Goal: Book appointment/travel/reservation

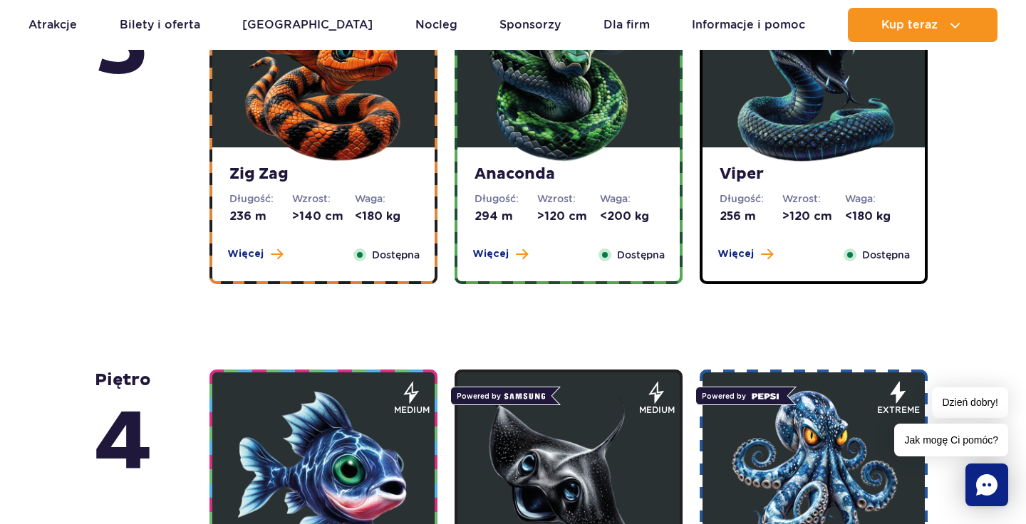
scroll to position [956, 0]
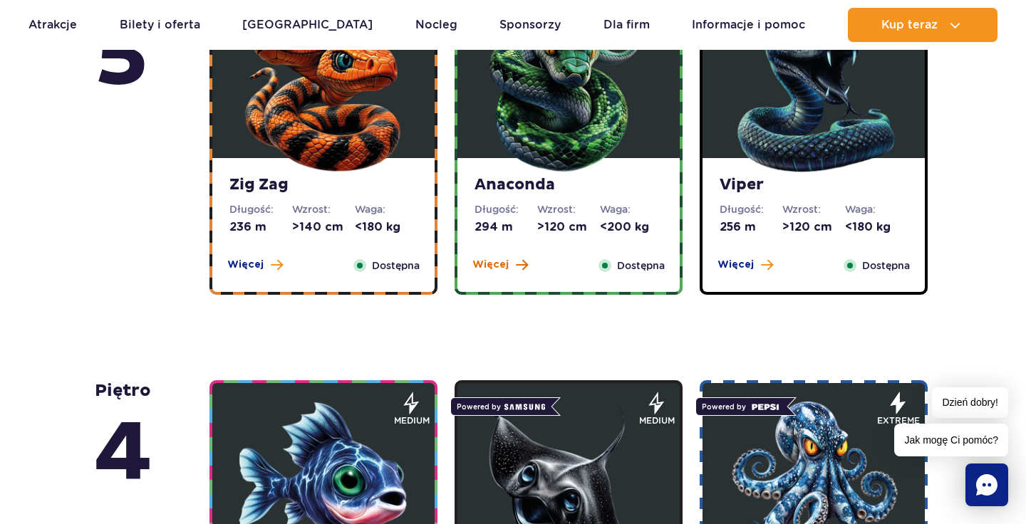
click at [505, 272] on span "Więcej" at bounding box center [490, 265] width 36 height 14
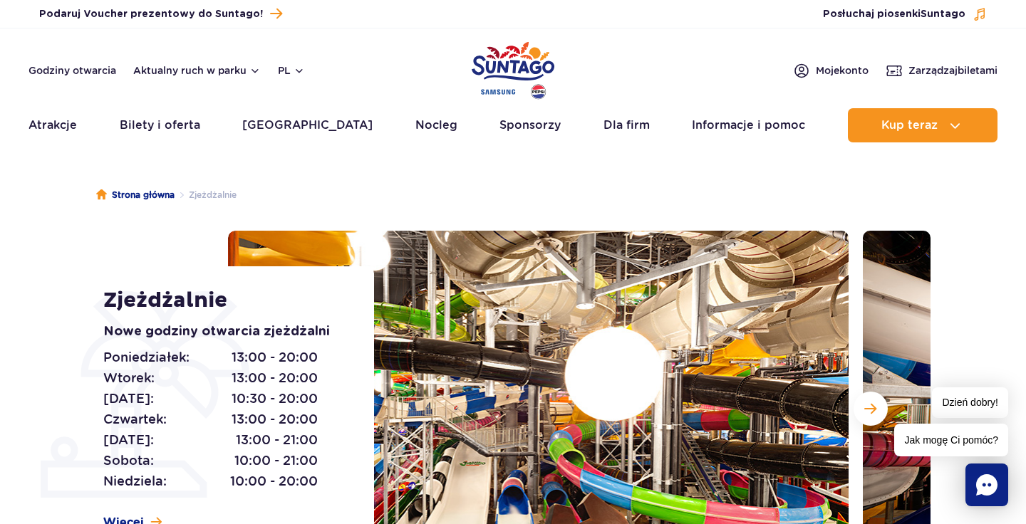
scroll to position [0, 0]
click at [64, 122] on link "Atrakcje" at bounding box center [52, 125] width 48 height 34
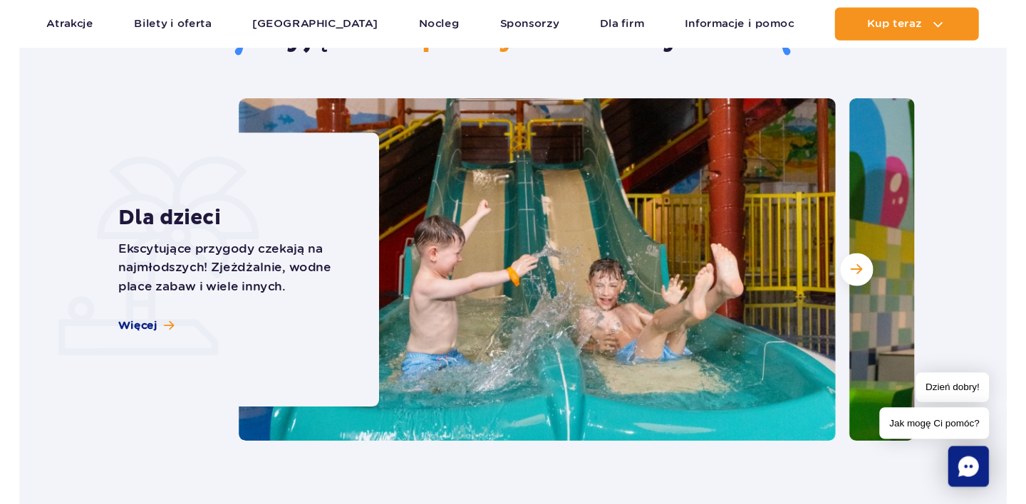
scroll to position [1114, 0]
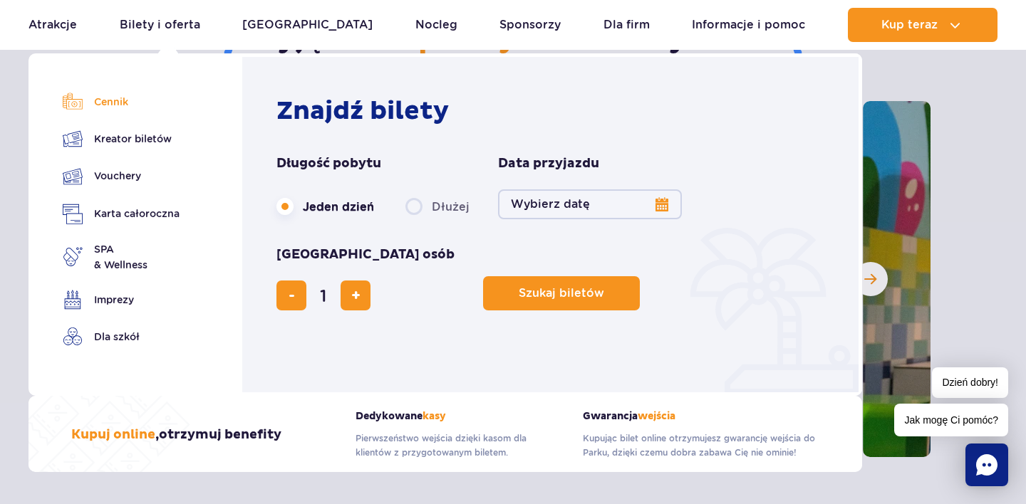
click at [100, 104] on link "Cennik" at bounding box center [121, 102] width 117 height 20
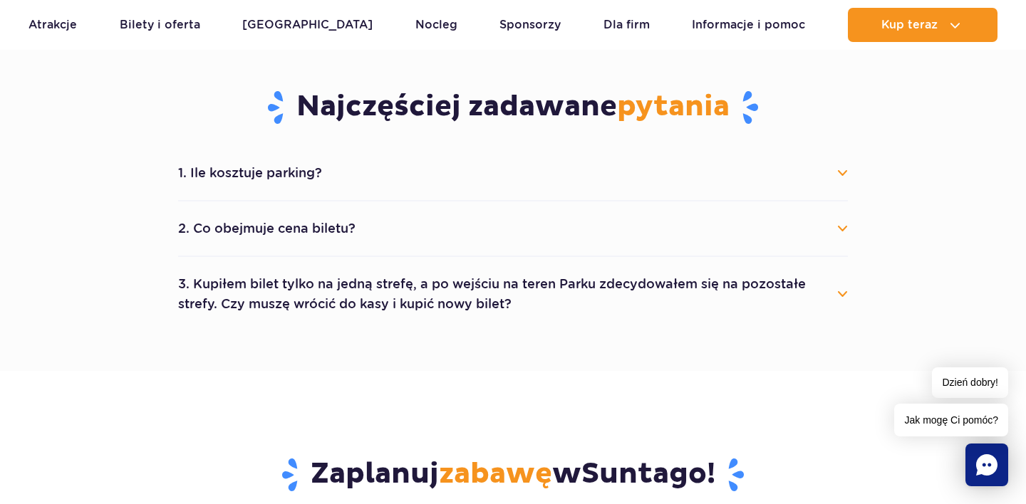
scroll to position [750, 0]
click at [833, 162] on button "1. Ile kosztuje parking?" at bounding box center [513, 172] width 670 height 31
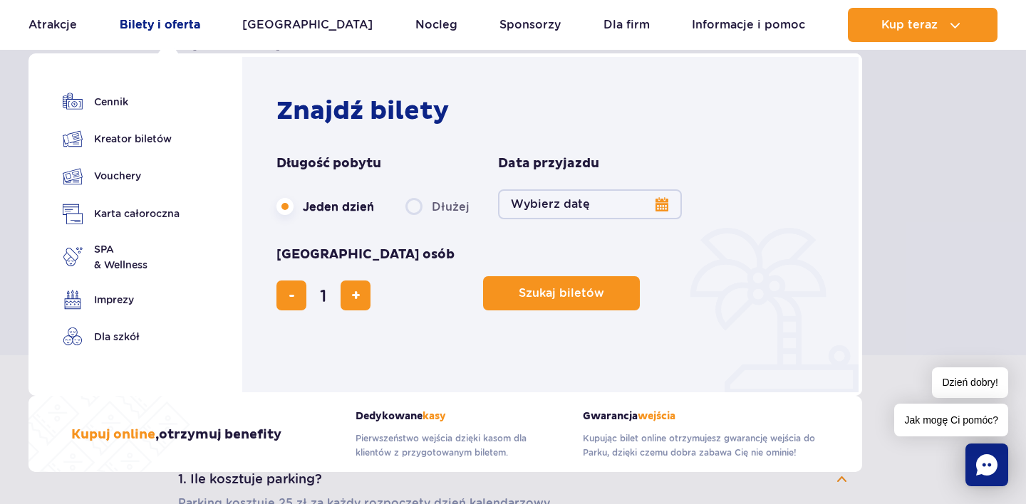
scroll to position [421, 0]
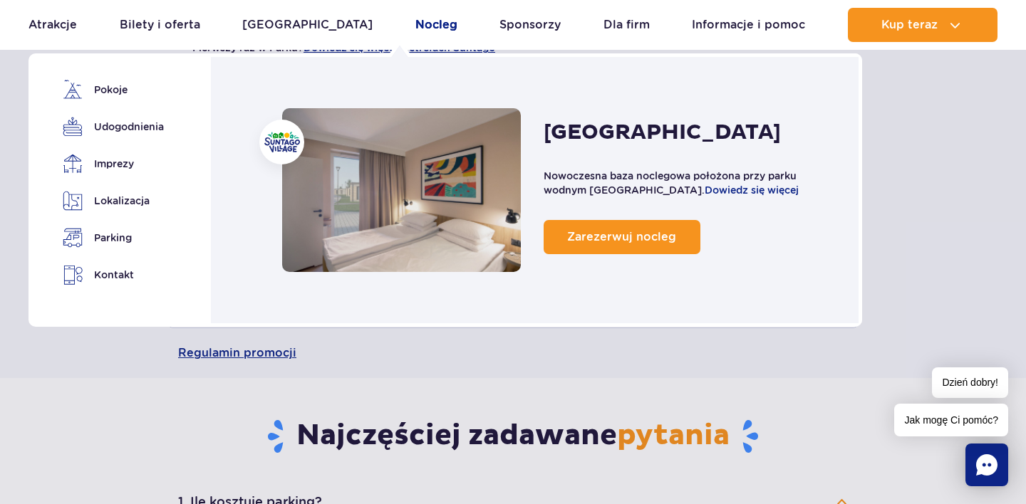
click at [415, 14] on link "Nocleg" at bounding box center [436, 25] width 42 height 34
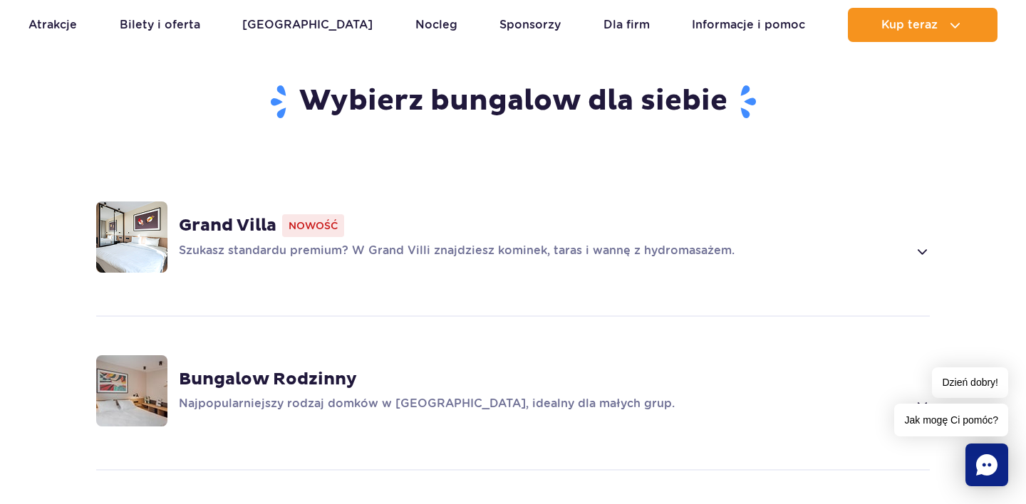
scroll to position [913, 0]
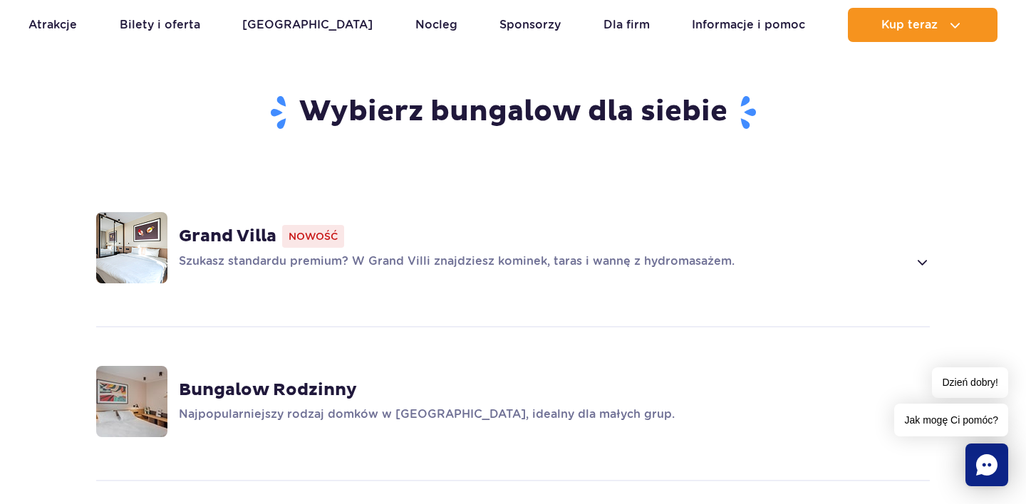
click at [936, 237] on div "Grand Villa Nowość Szukasz standardu premium? W Grand Villi znajdziesz kominek,…" at bounding box center [512, 247] width 913 height 151
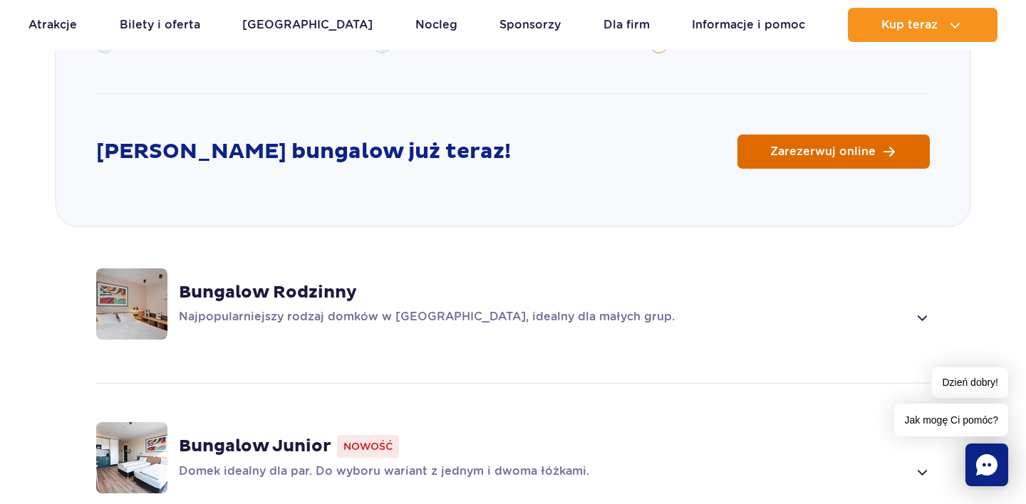
scroll to position [1844, 0]
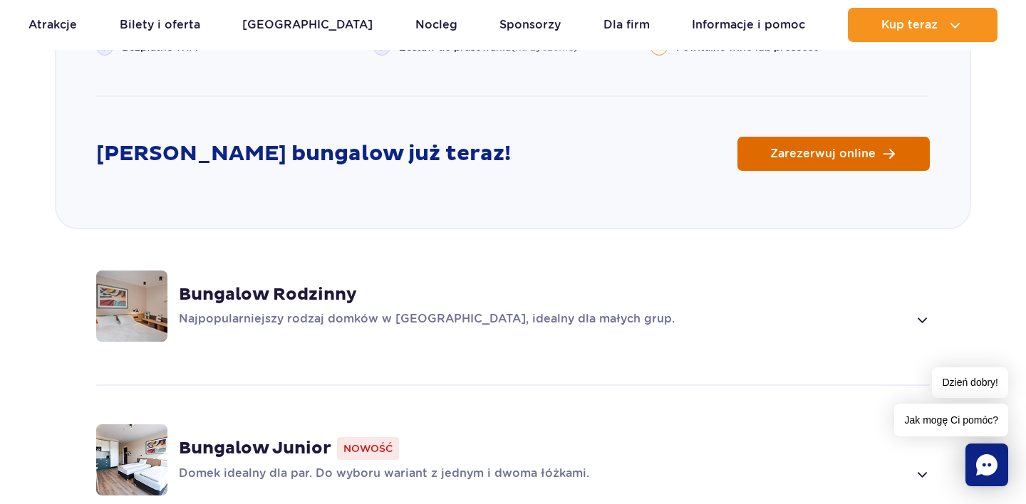
click at [776, 148] on span "Zarezerwuj online" at bounding box center [822, 153] width 105 height 11
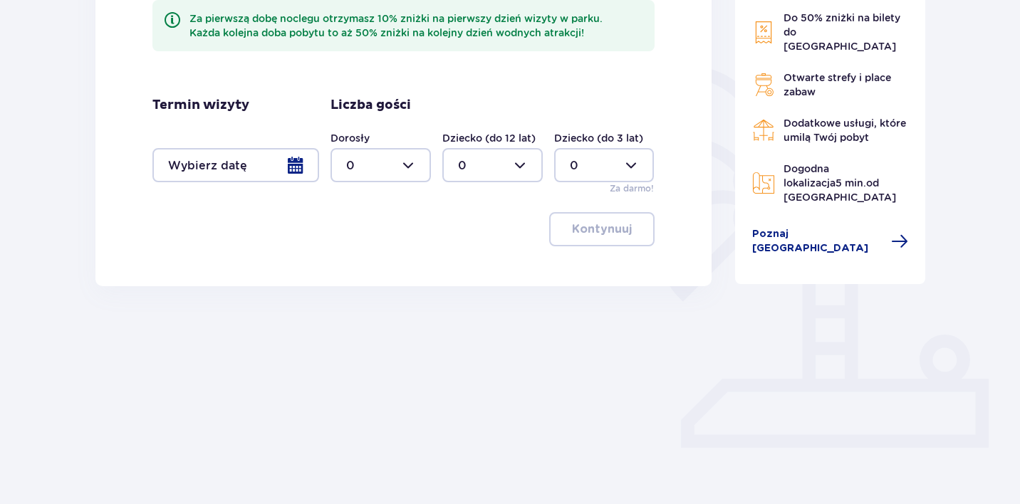
scroll to position [287, 0]
click at [301, 162] on div at bounding box center [235, 166] width 167 height 34
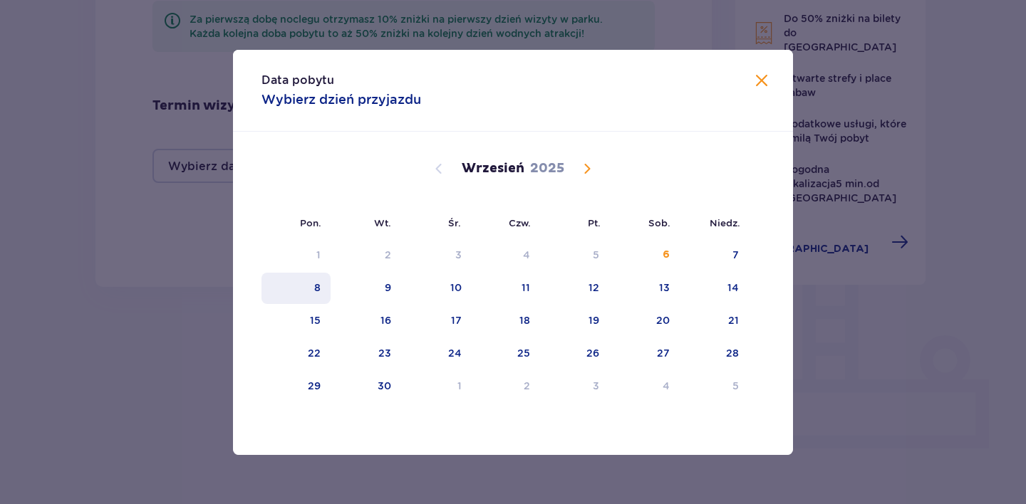
click at [326, 281] on div "8" at bounding box center [295, 288] width 69 height 31
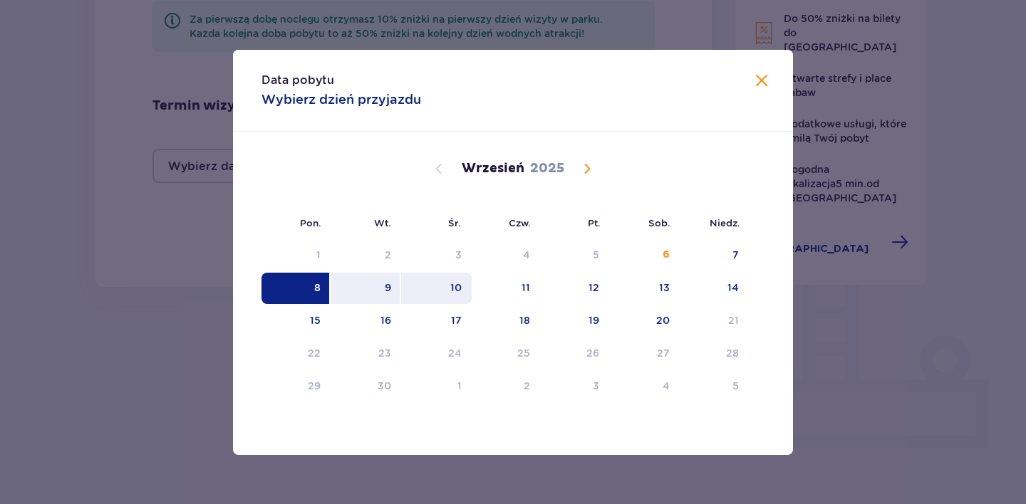
click at [462, 293] on div "10" at bounding box center [436, 288] width 71 height 31
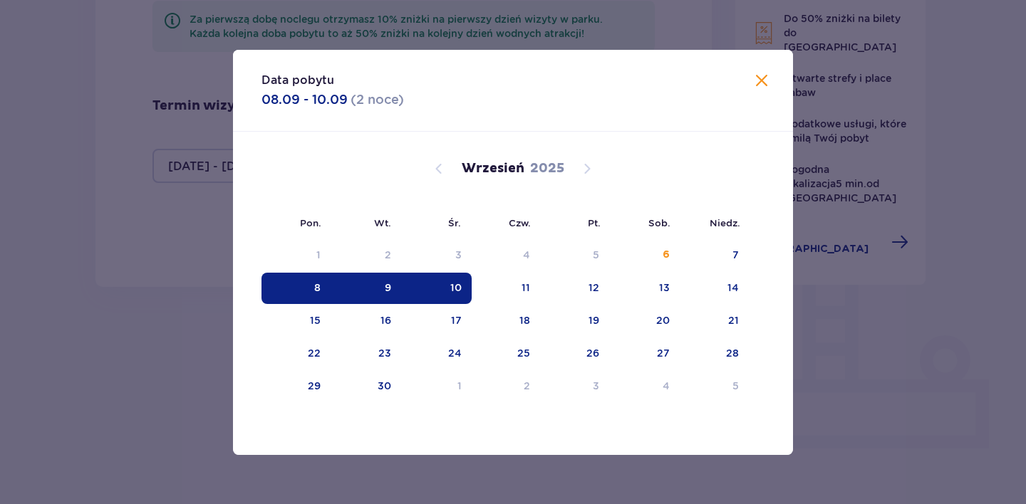
type input "[DATE] - [DATE]"
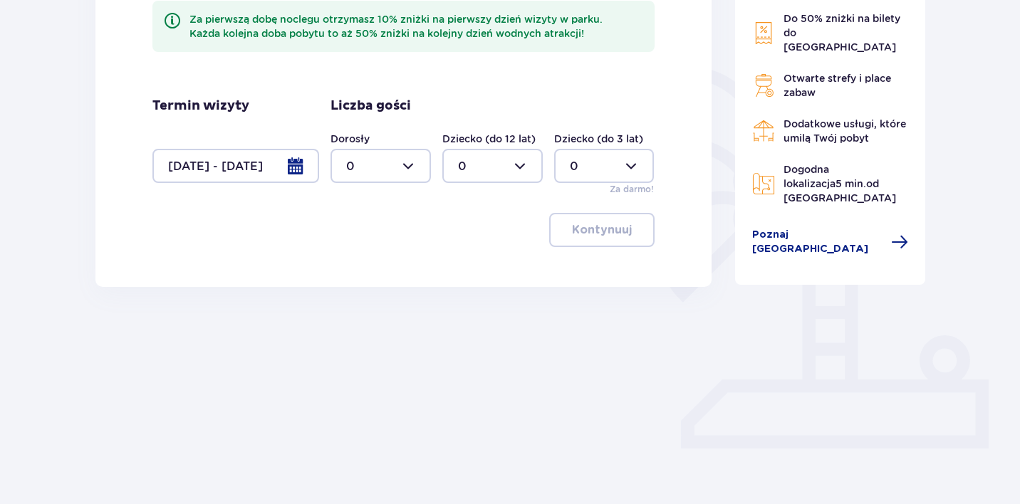
click at [413, 174] on div at bounding box center [381, 166] width 100 height 34
click at [390, 266] on div "2" at bounding box center [380, 269] width 69 height 16
type input "2"
click at [599, 227] on p "Kontynuuj" at bounding box center [602, 230] width 60 height 16
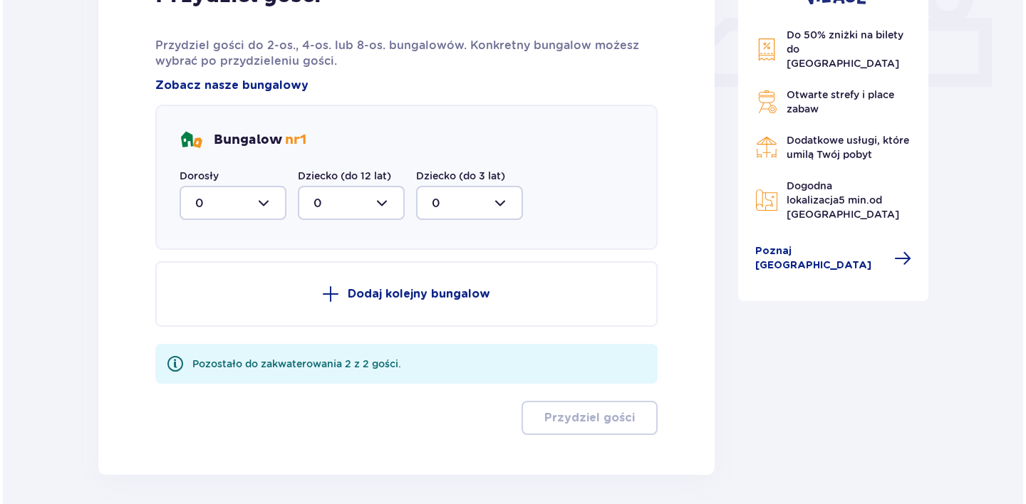
scroll to position [655, 0]
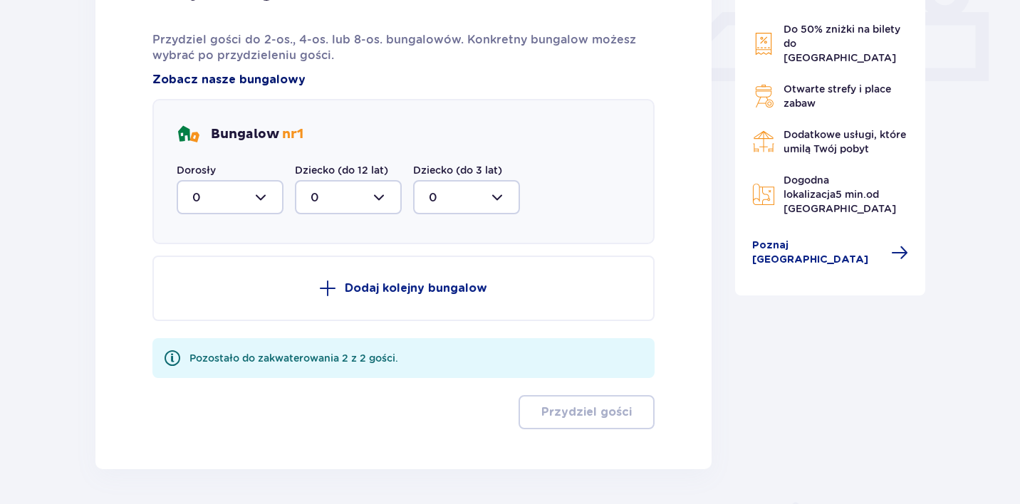
click at [248, 73] on span "Zobacz nasze bungalowy" at bounding box center [228, 80] width 153 height 16
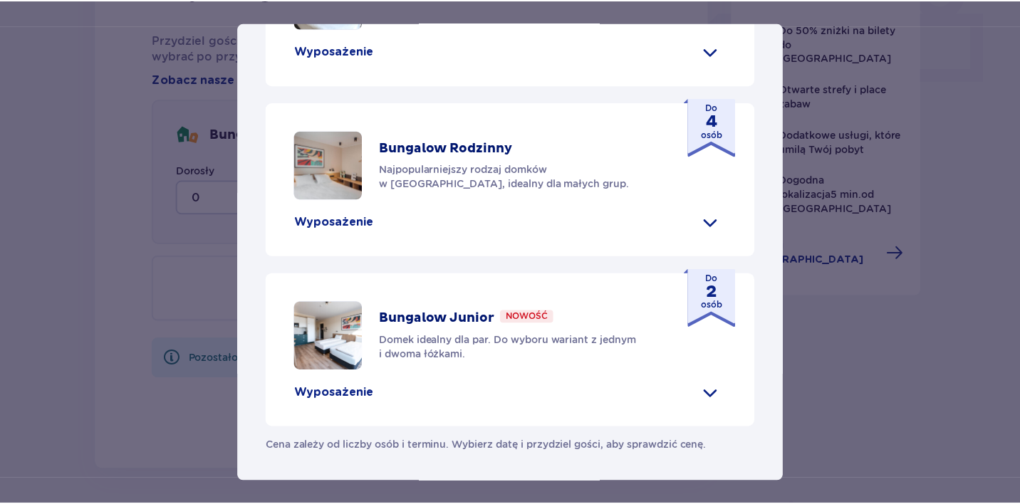
scroll to position [737, 0]
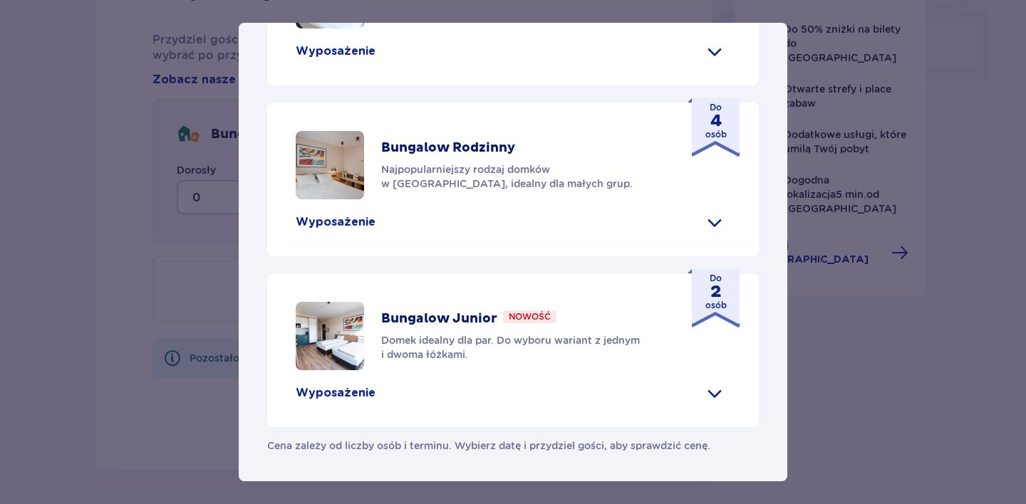
click at [848, 372] on div "[GEOGRAPHIC_DATA] [GEOGRAPHIC_DATA] to idealne miejsce dla fanów dobrej zabawy …" at bounding box center [513, 252] width 1026 height 504
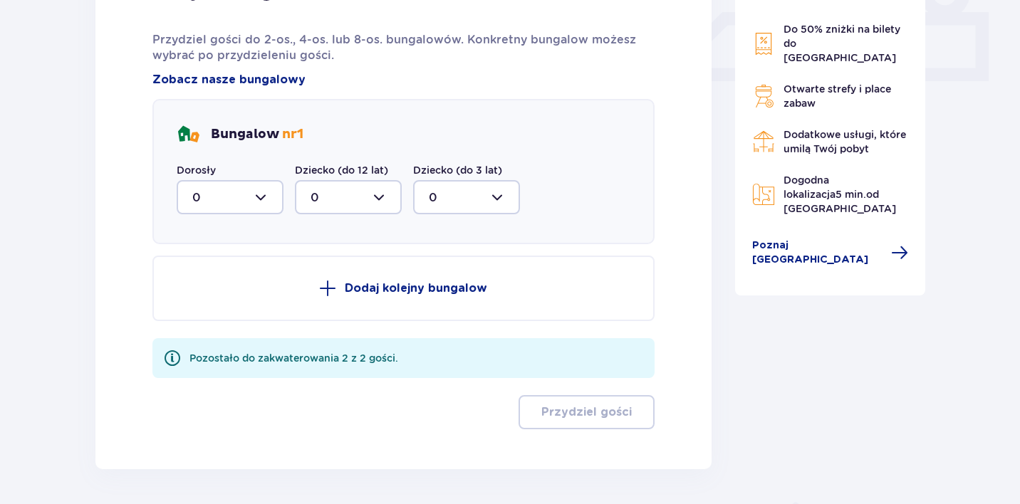
click at [269, 202] on div at bounding box center [230, 197] width 107 height 34
click at [242, 294] on div "2" at bounding box center [230, 301] width 76 height 16
type input "2"
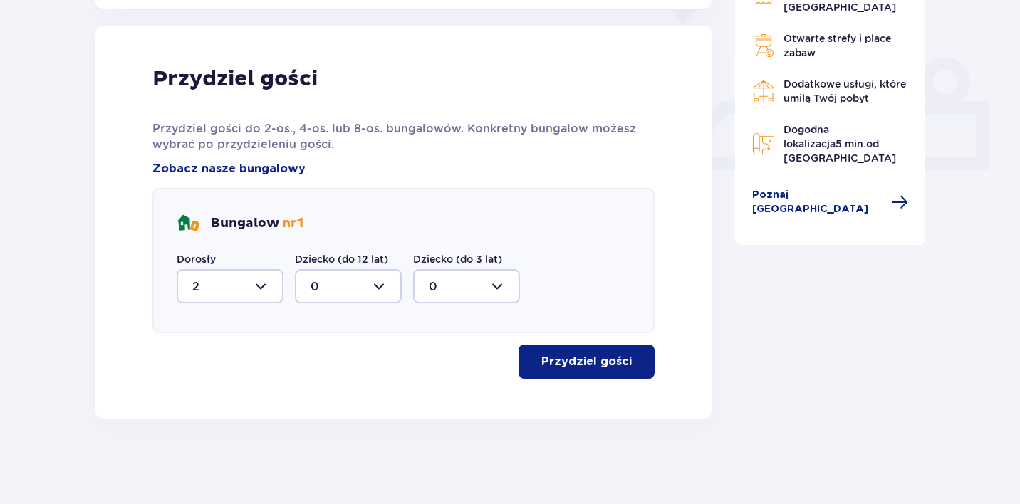
click at [574, 365] on p "Przydziel gości" at bounding box center [586, 362] width 90 height 16
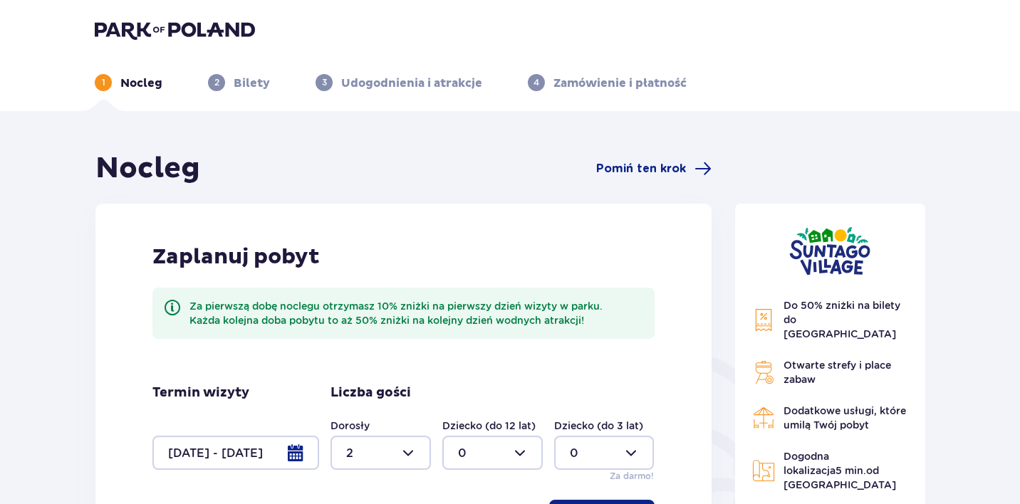
scroll to position [0, 0]
